Goal: Transaction & Acquisition: Purchase product/service

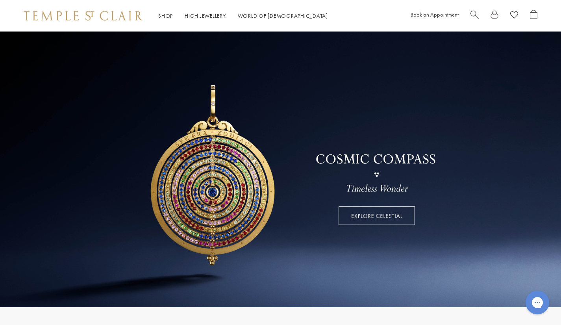
click at [474, 16] on span "Search" at bounding box center [475, 14] width 8 height 8
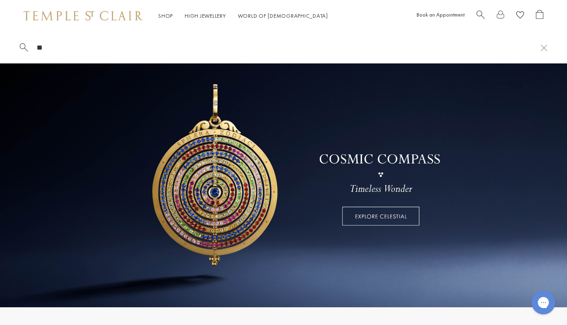
type input "*"
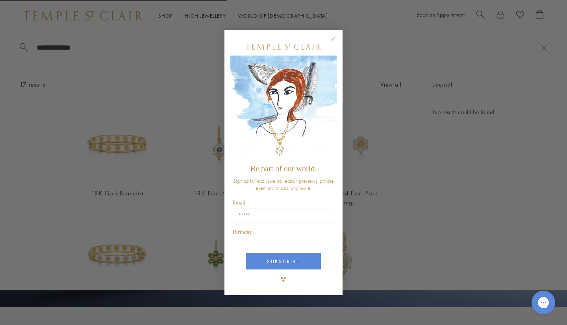
type input "**********"
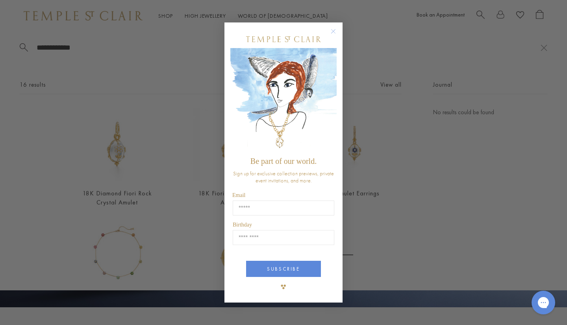
click at [331, 35] on circle "Close dialog" at bounding box center [333, 30] width 9 height 9
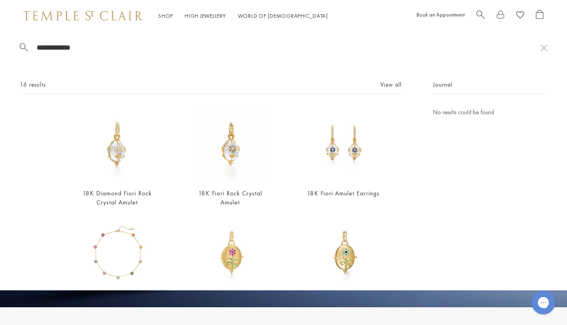
click at [228, 165] on img at bounding box center [230, 144] width 74 height 74
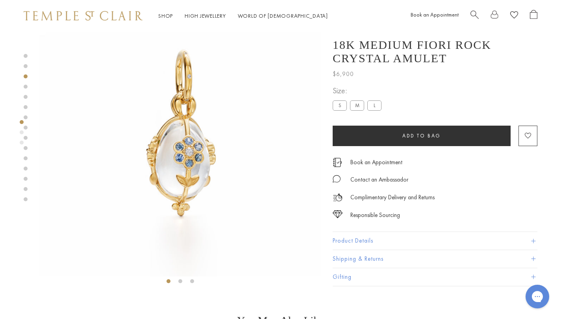
scroll to position [32, 0]
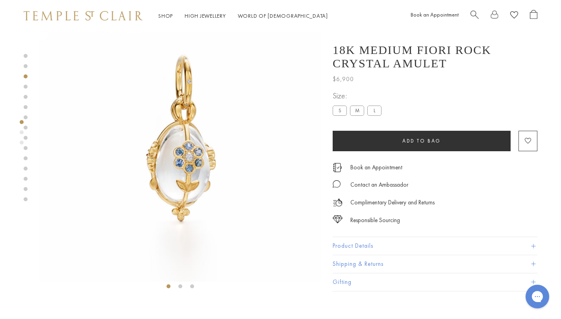
click at [178, 284] on li at bounding box center [180, 286] width 4 height 4
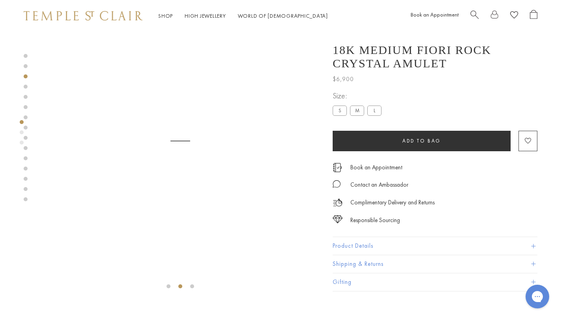
click at [190, 284] on li at bounding box center [192, 286] width 4 height 4
